Goal: Find specific page/section: Find specific page/section

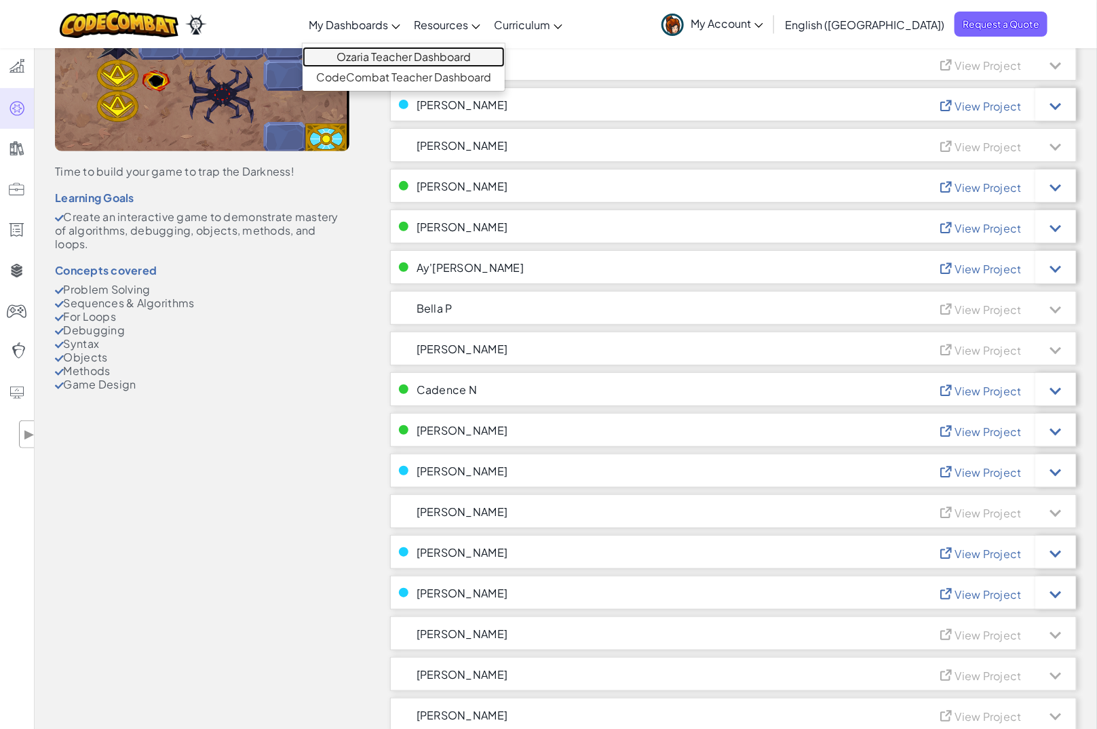
click at [415, 52] on link "Ozaria Teacher Dashboard" at bounding box center [403, 57] width 202 height 20
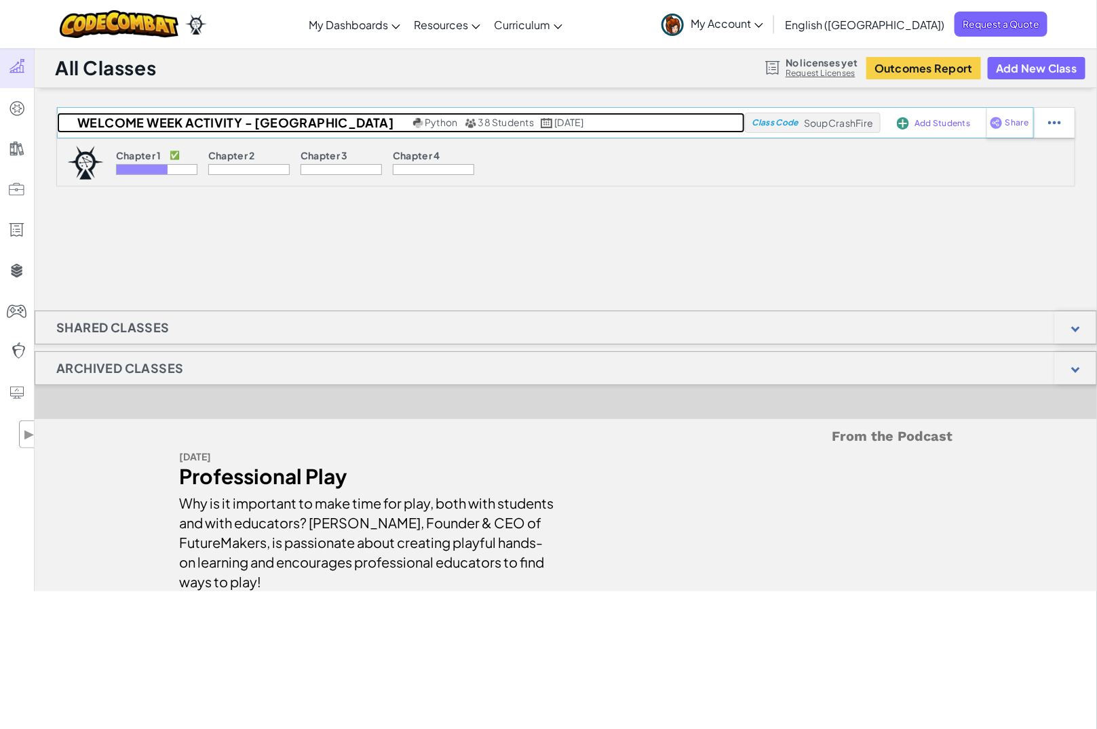
click at [478, 121] on span "38 Students" at bounding box center [506, 122] width 56 height 12
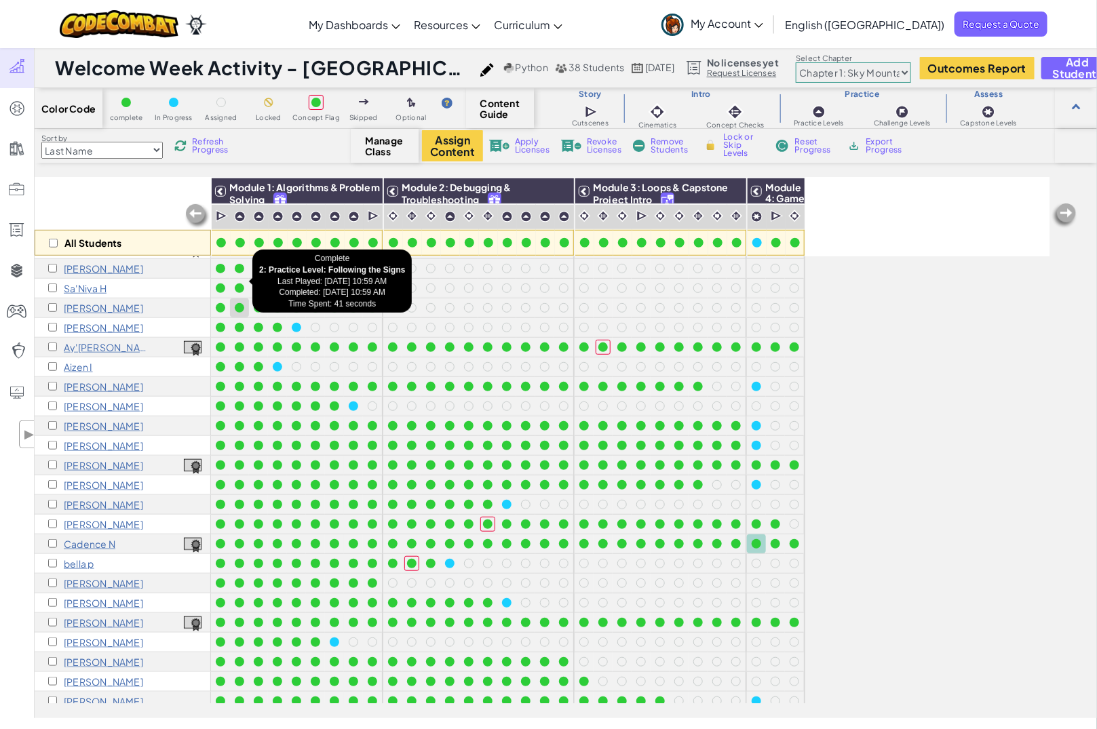
scroll to position [313, 0]
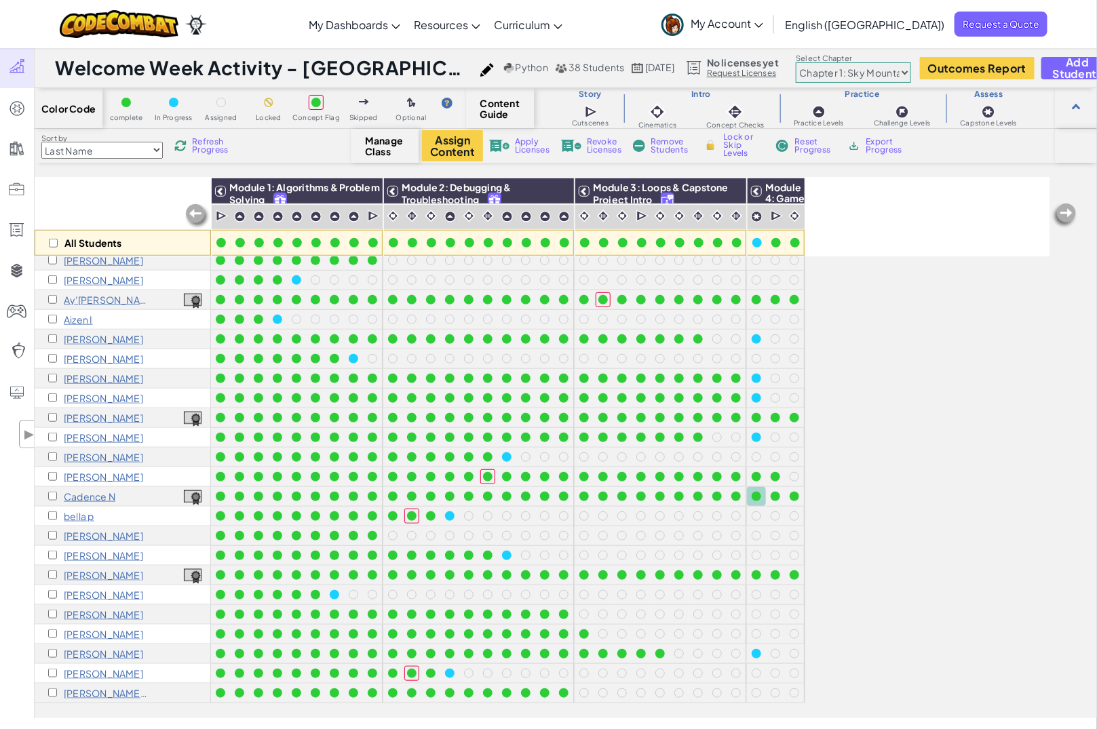
click at [269, 16] on div "Toggle navigation My Dashboards Ozaria Teacher Dashboard CodeCombat Teacher Das…" at bounding box center [548, 24] width 1103 height 48
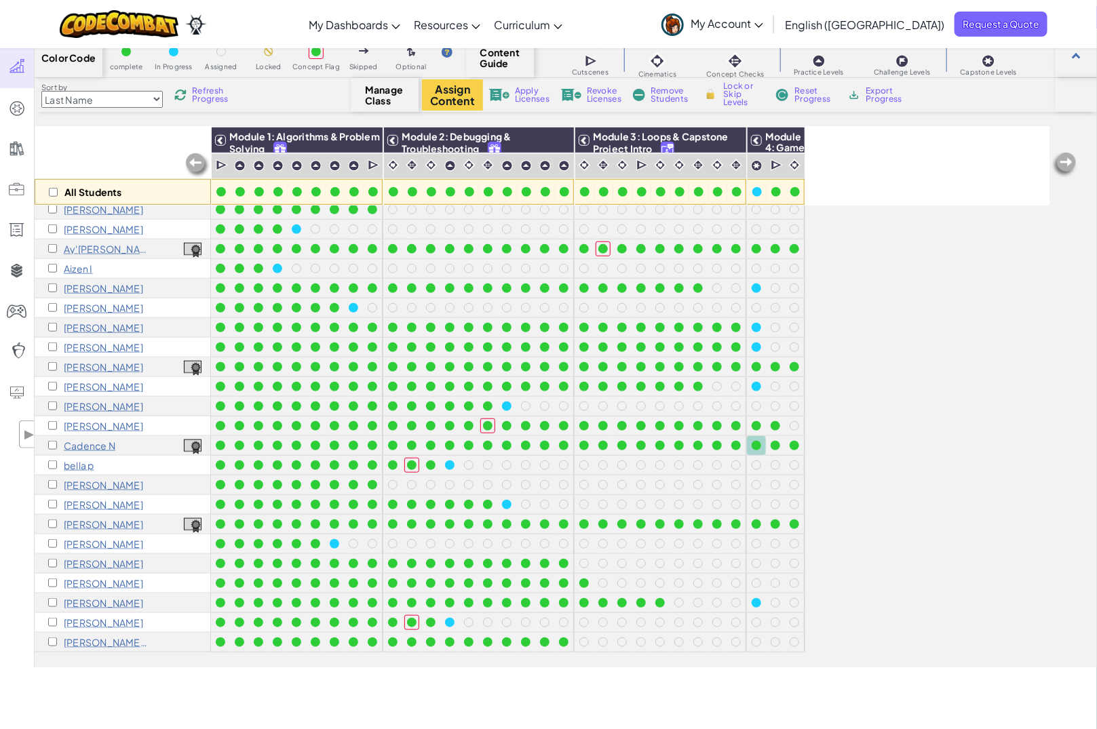
scroll to position [85, 0]
